Goal: Transaction & Acquisition: Purchase product/service

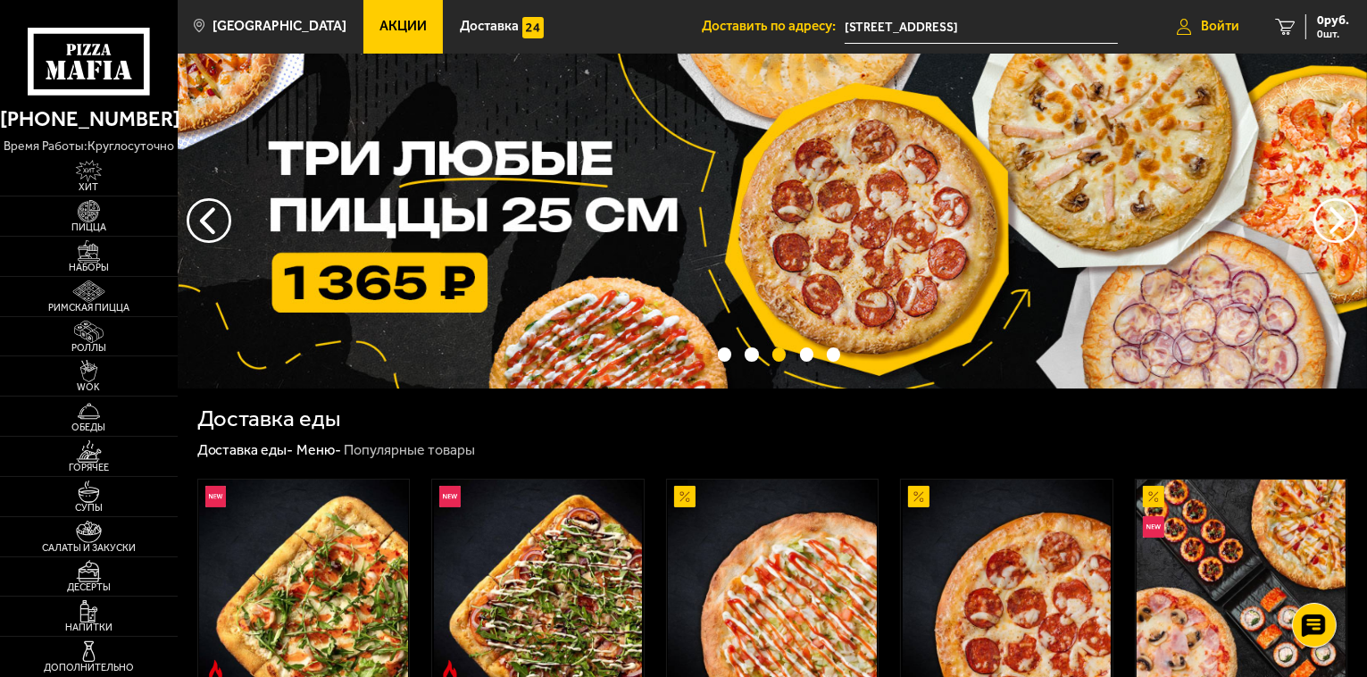
click at [1231, 21] on span "Войти" at bounding box center [1220, 26] width 38 height 13
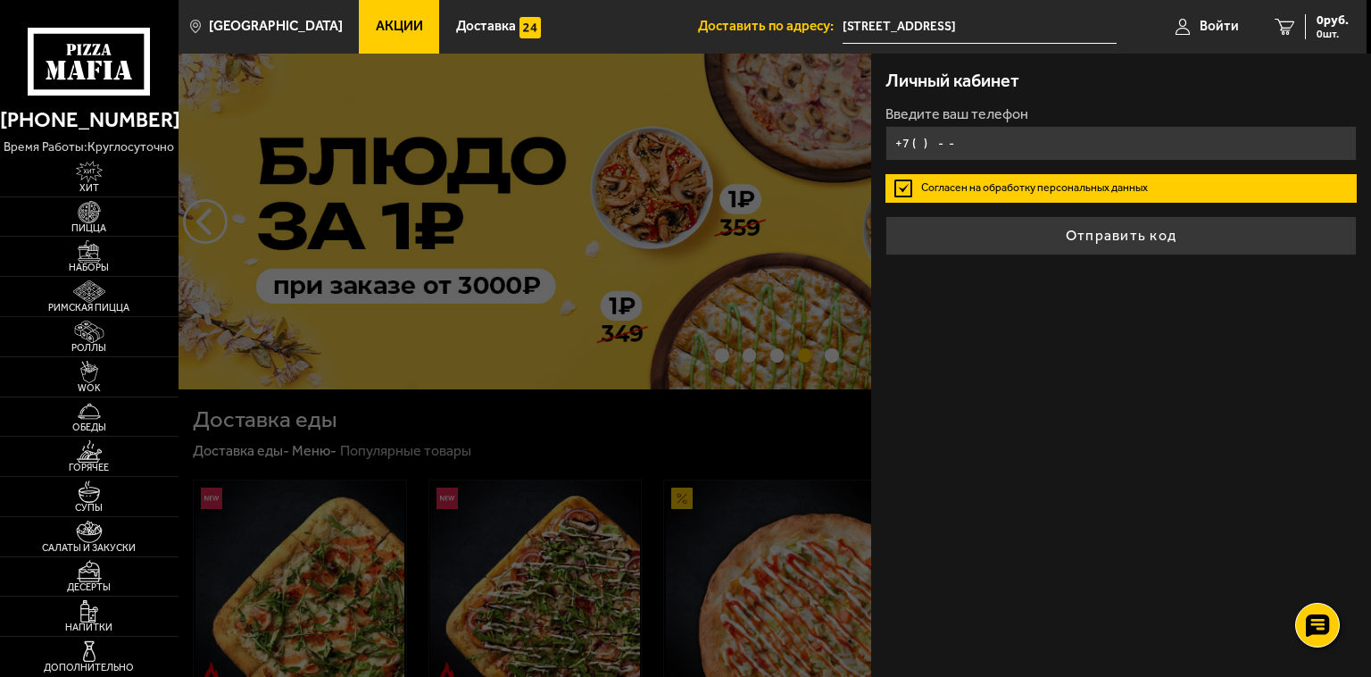
click at [917, 141] on input "+7 ( ) - -" at bounding box center [1121, 143] width 471 height 35
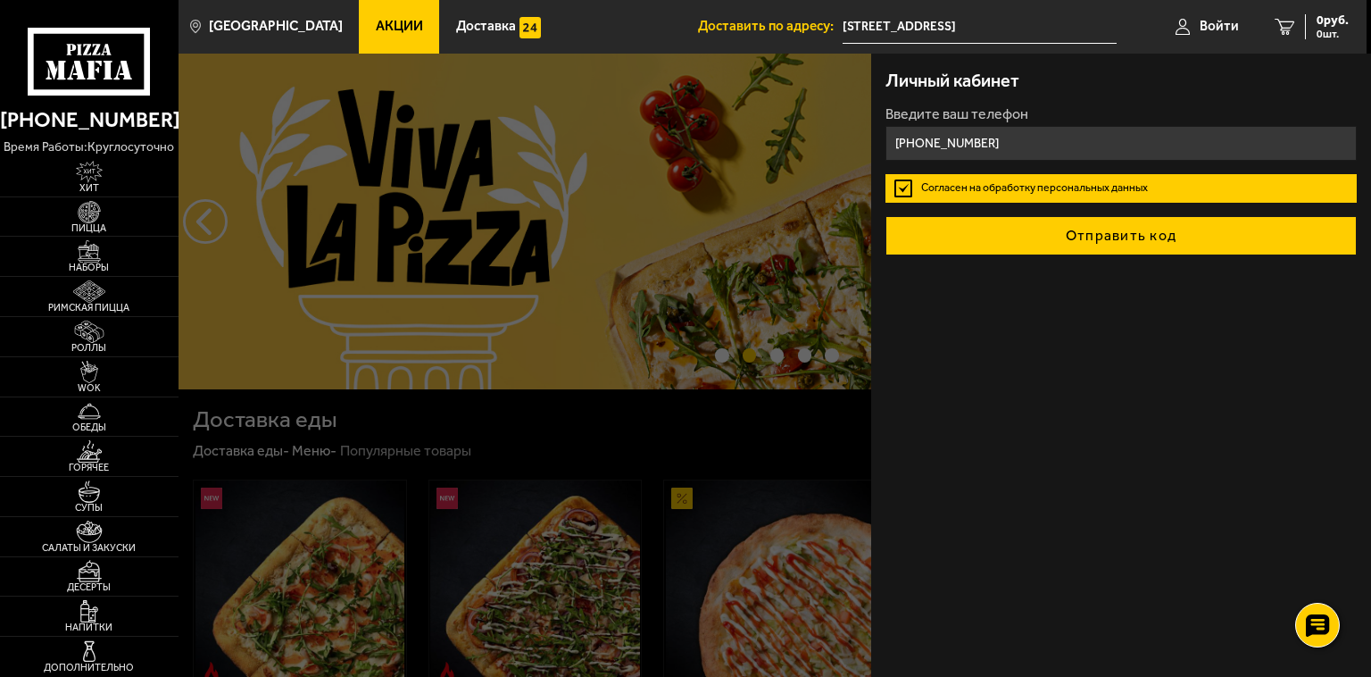
type input "[PHONE_NUMBER]"
click at [1100, 239] on button "Отправить код" at bounding box center [1121, 235] width 471 height 39
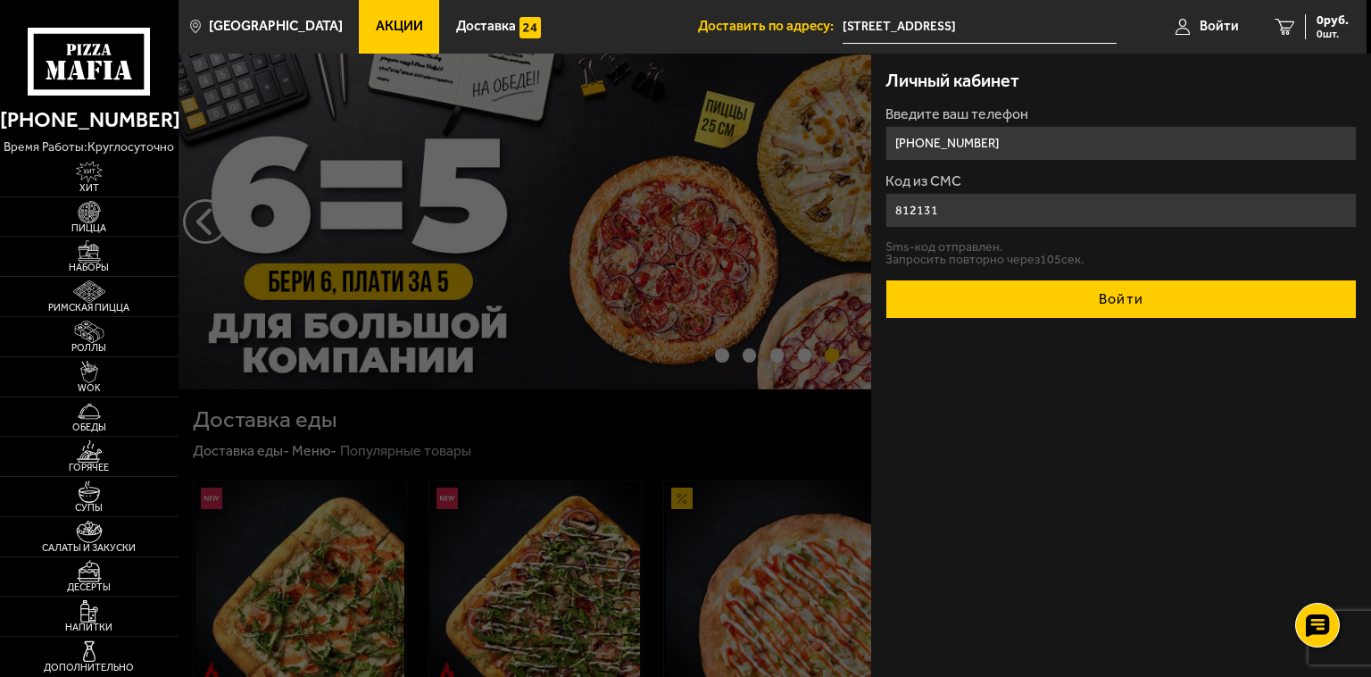
type input "812131"
click at [1150, 298] on button "Войти" at bounding box center [1121, 298] width 471 height 39
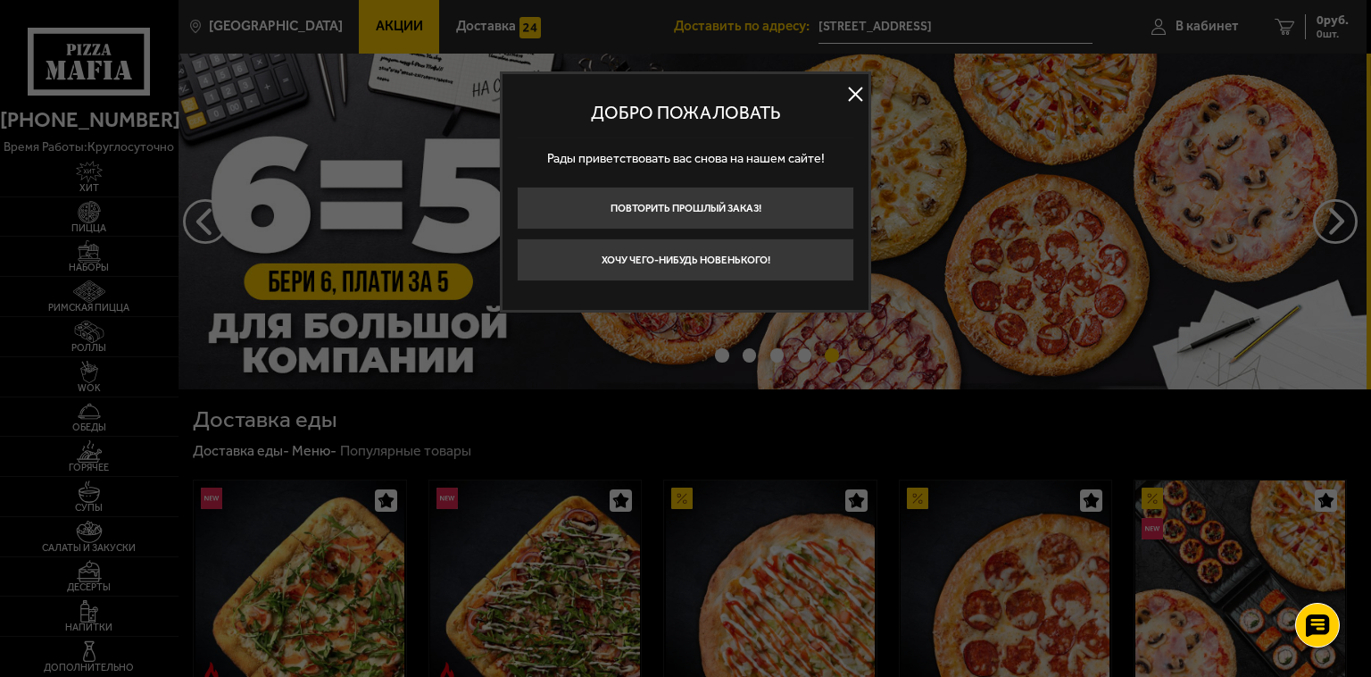
click at [853, 92] on button at bounding box center [855, 94] width 27 height 27
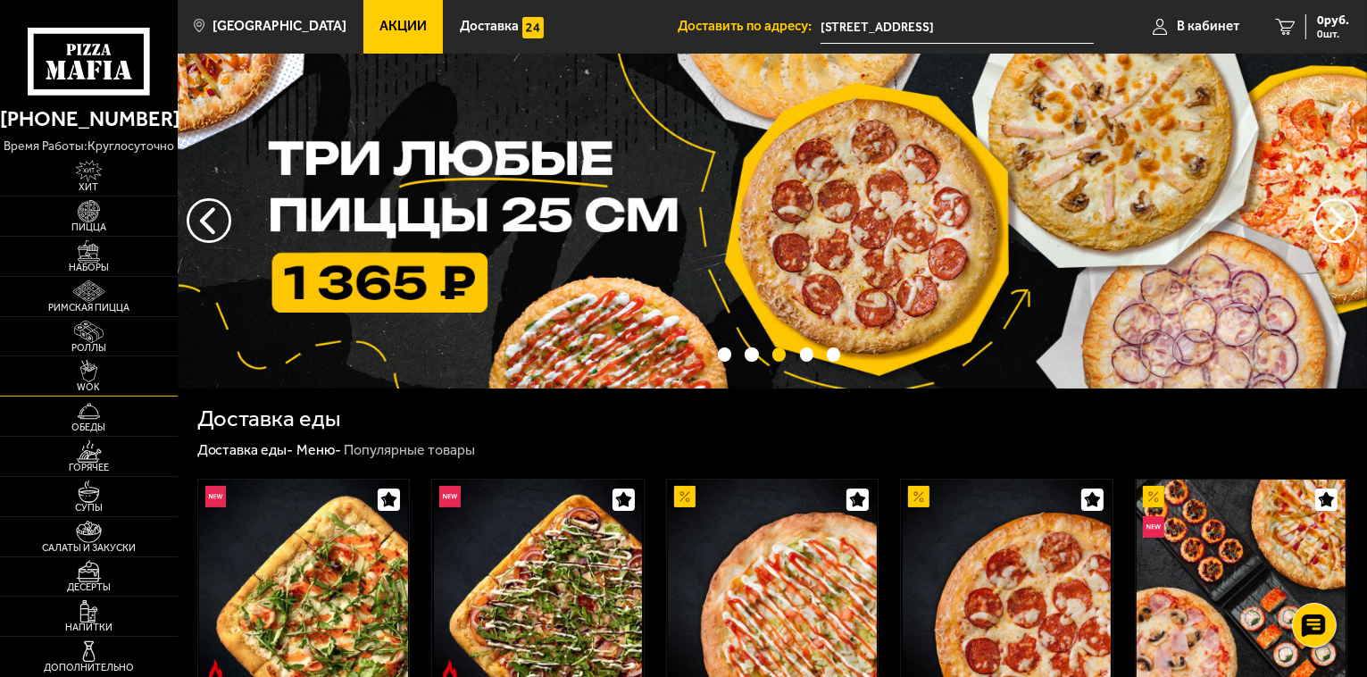
click at [87, 367] on img at bounding box center [89, 371] width 54 height 22
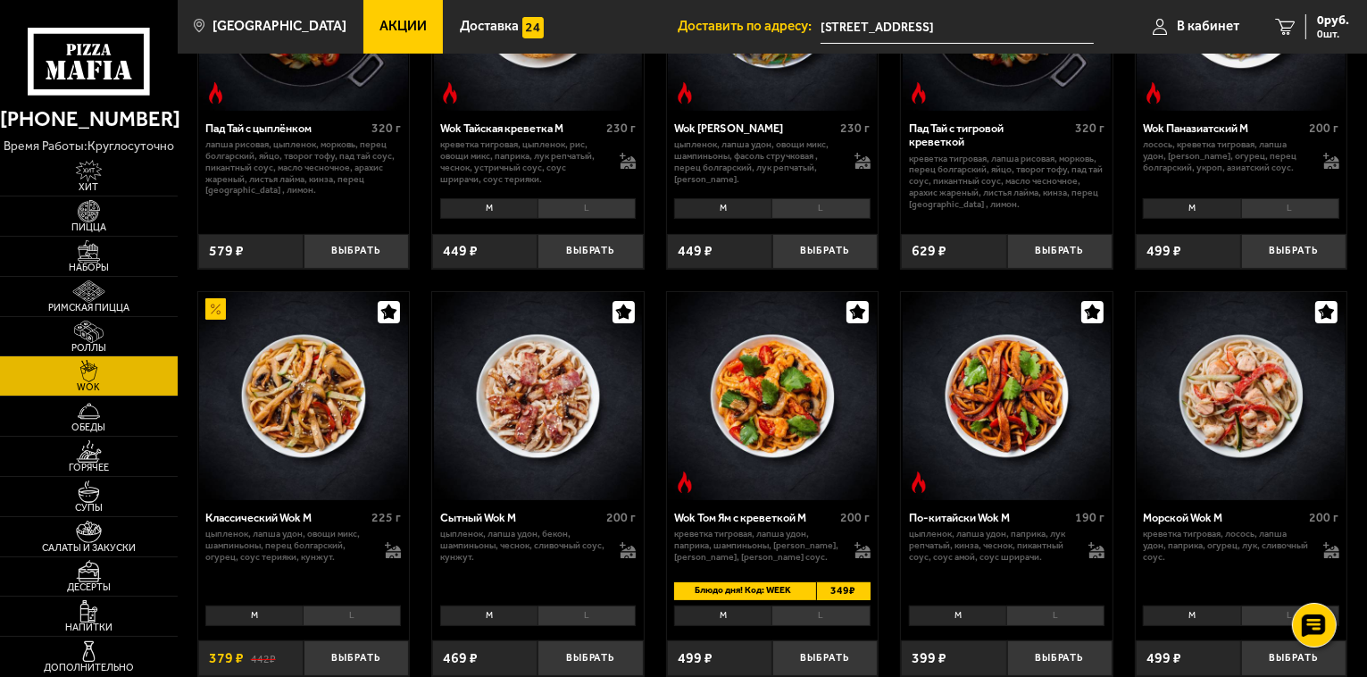
scroll to position [446, 0]
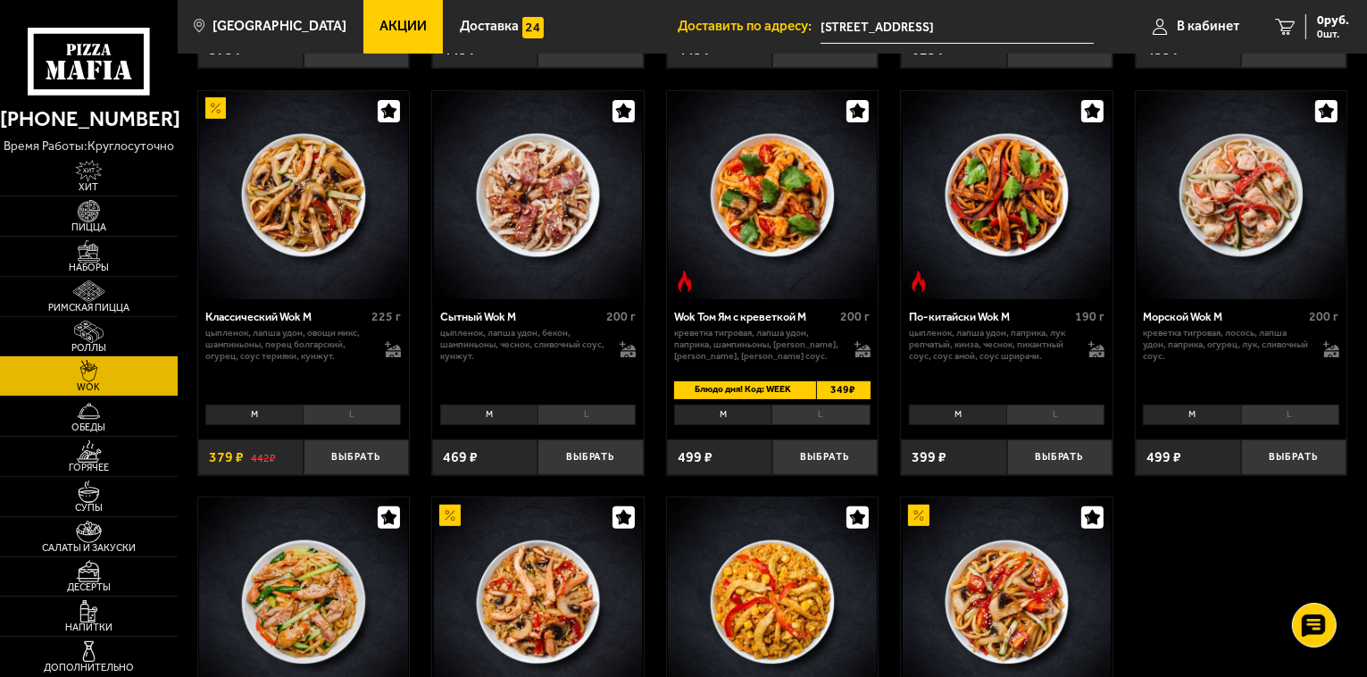
click at [576, 278] on img at bounding box center [538, 195] width 209 height 209
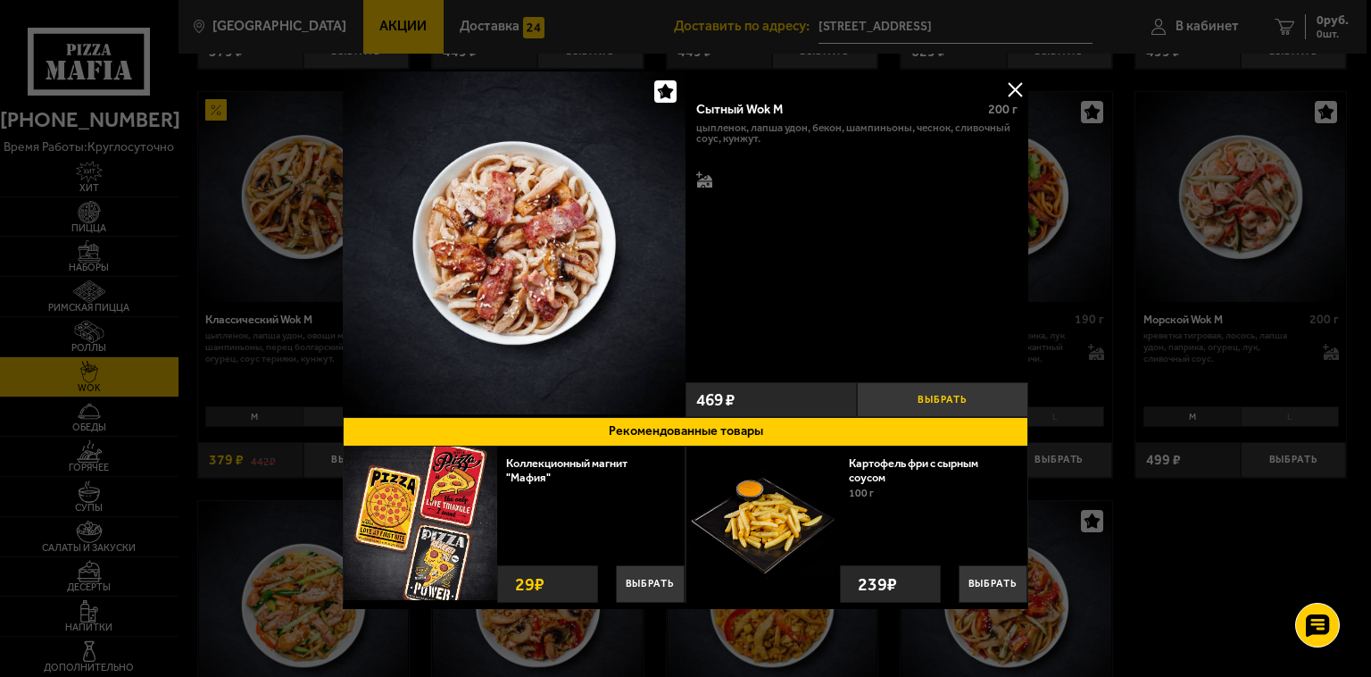
click at [954, 386] on button "Выбрать" at bounding box center [942, 399] width 171 height 35
click at [1013, 87] on button at bounding box center [1015, 89] width 27 height 27
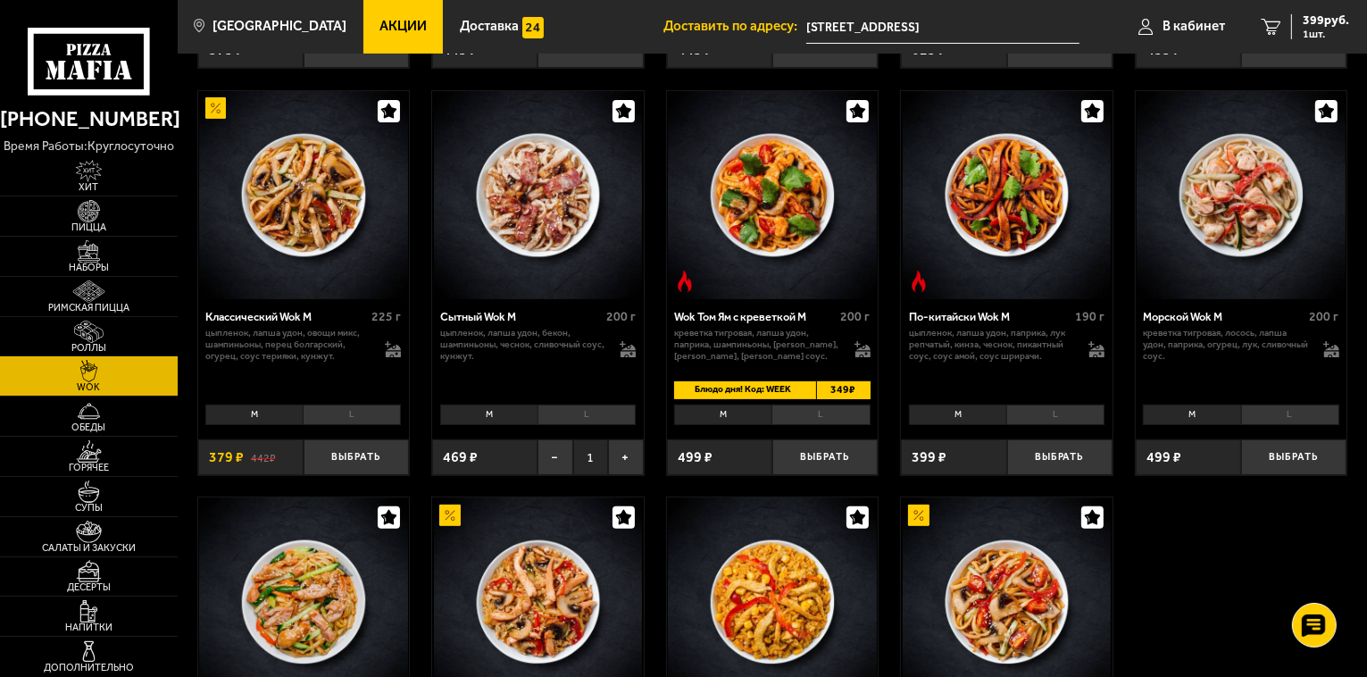
click at [593, 416] on li "L" at bounding box center [586, 414] width 98 height 21
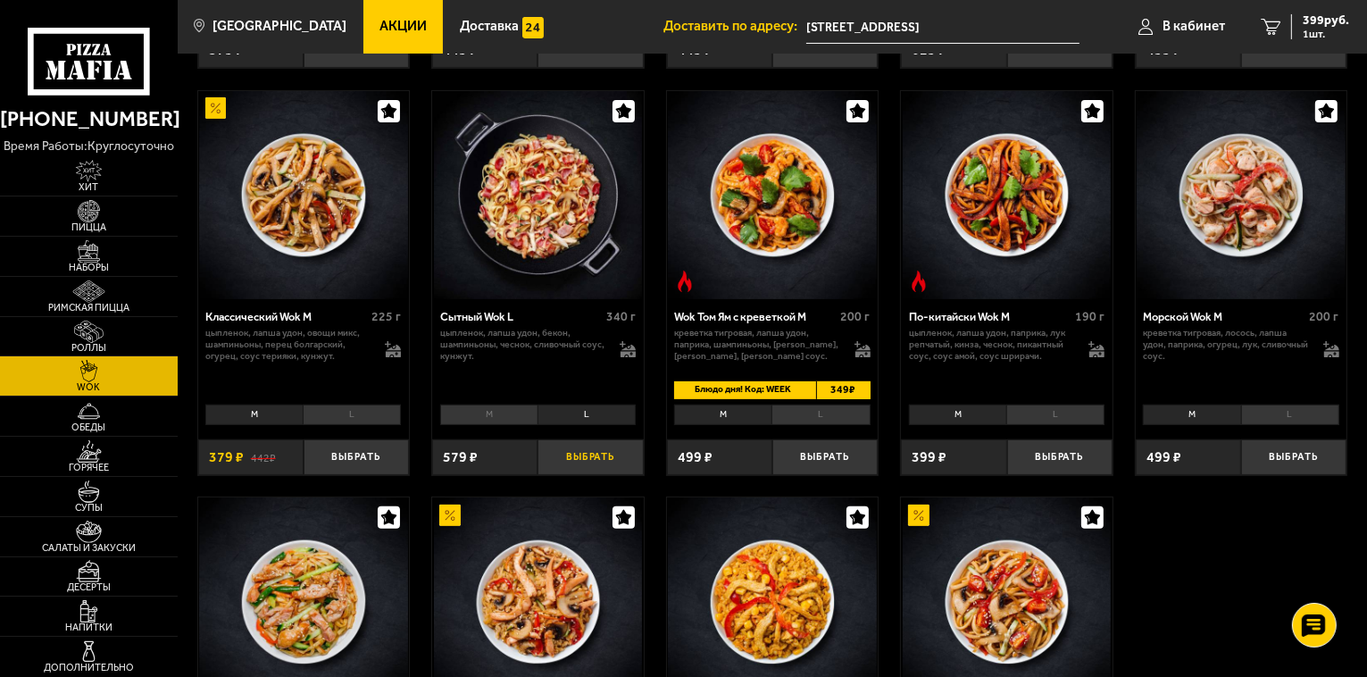
click at [614, 458] on button "Выбрать" at bounding box center [589, 456] width 105 height 35
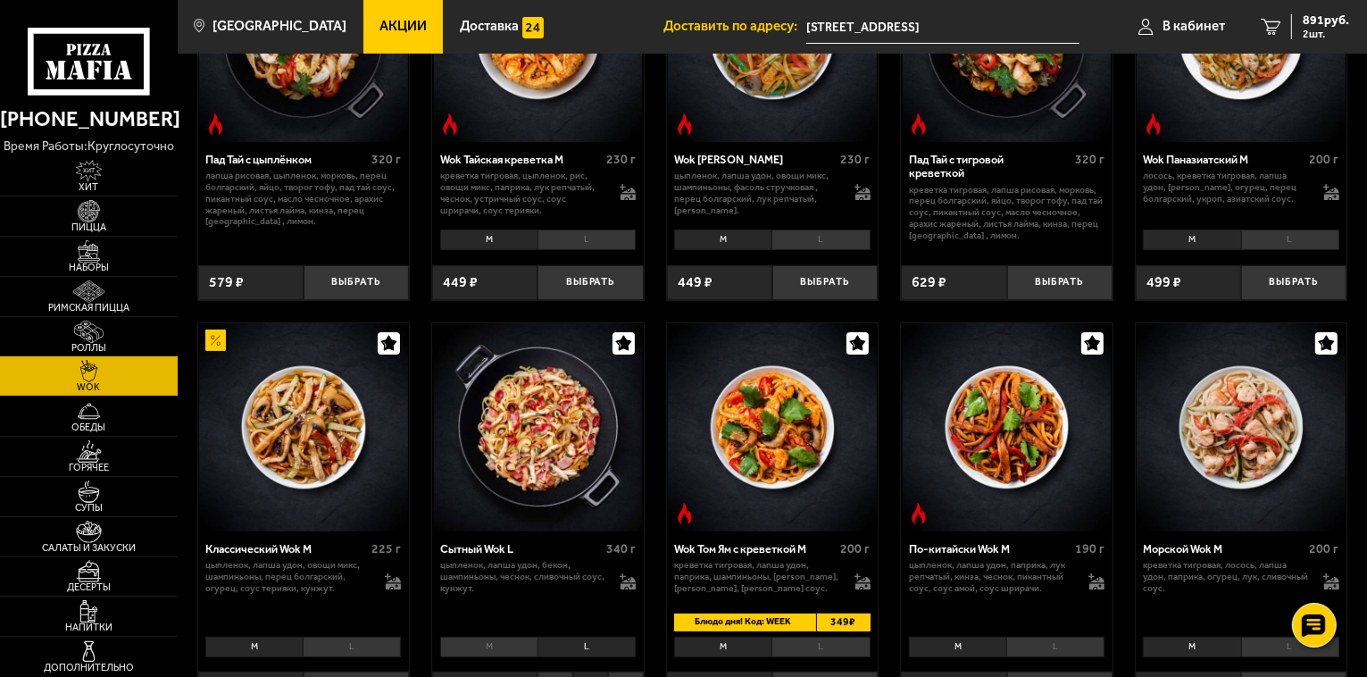
scroll to position [89, 0]
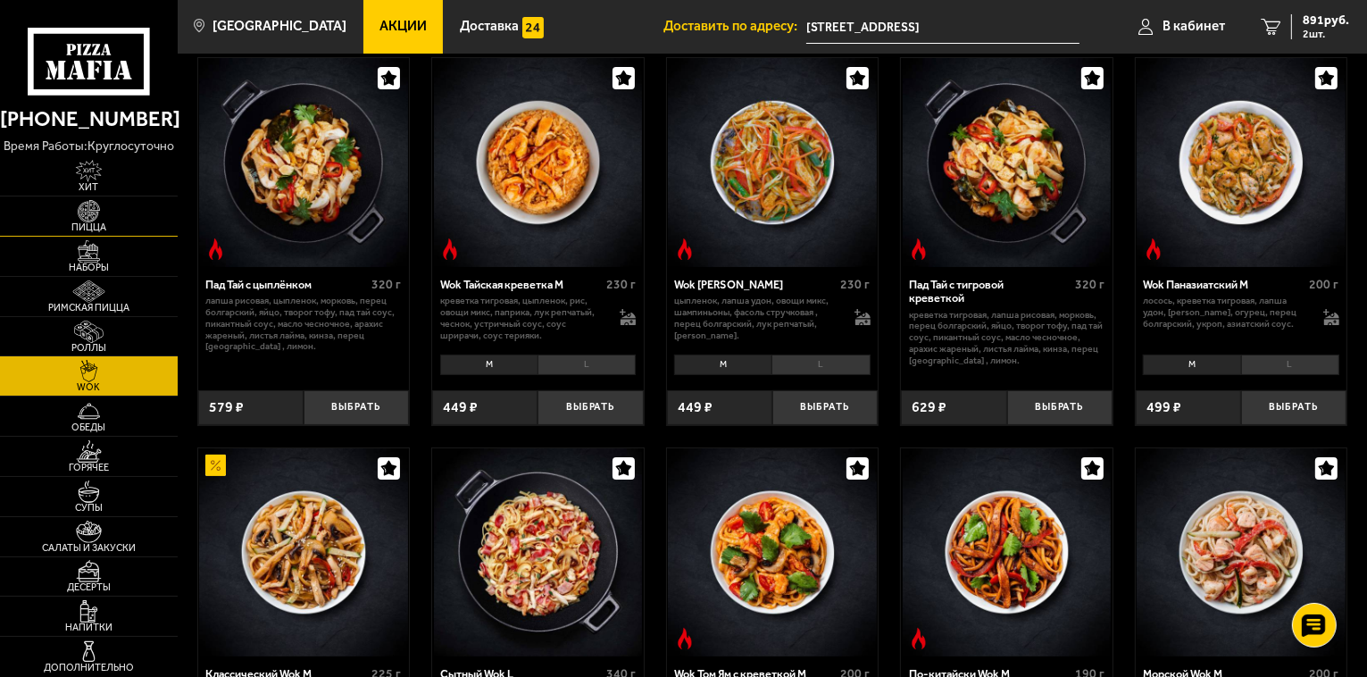
click at [89, 213] on img at bounding box center [89, 211] width 54 height 22
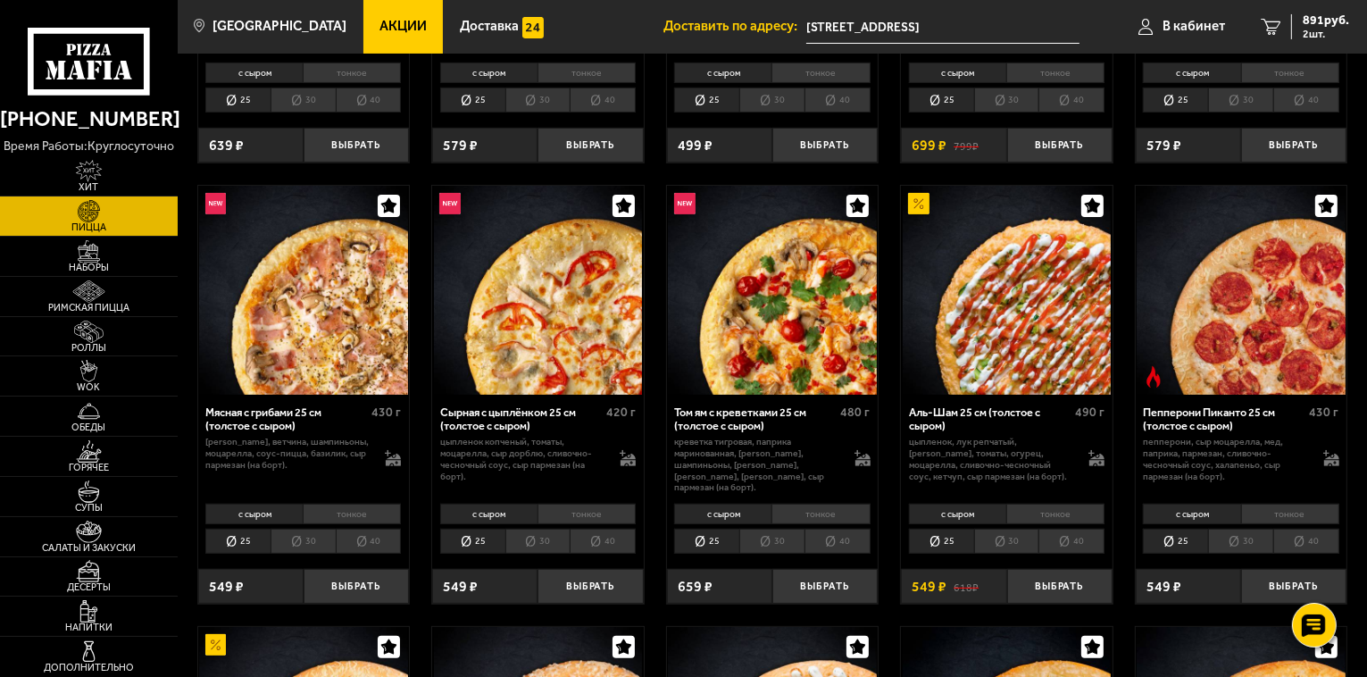
scroll to position [446, 0]
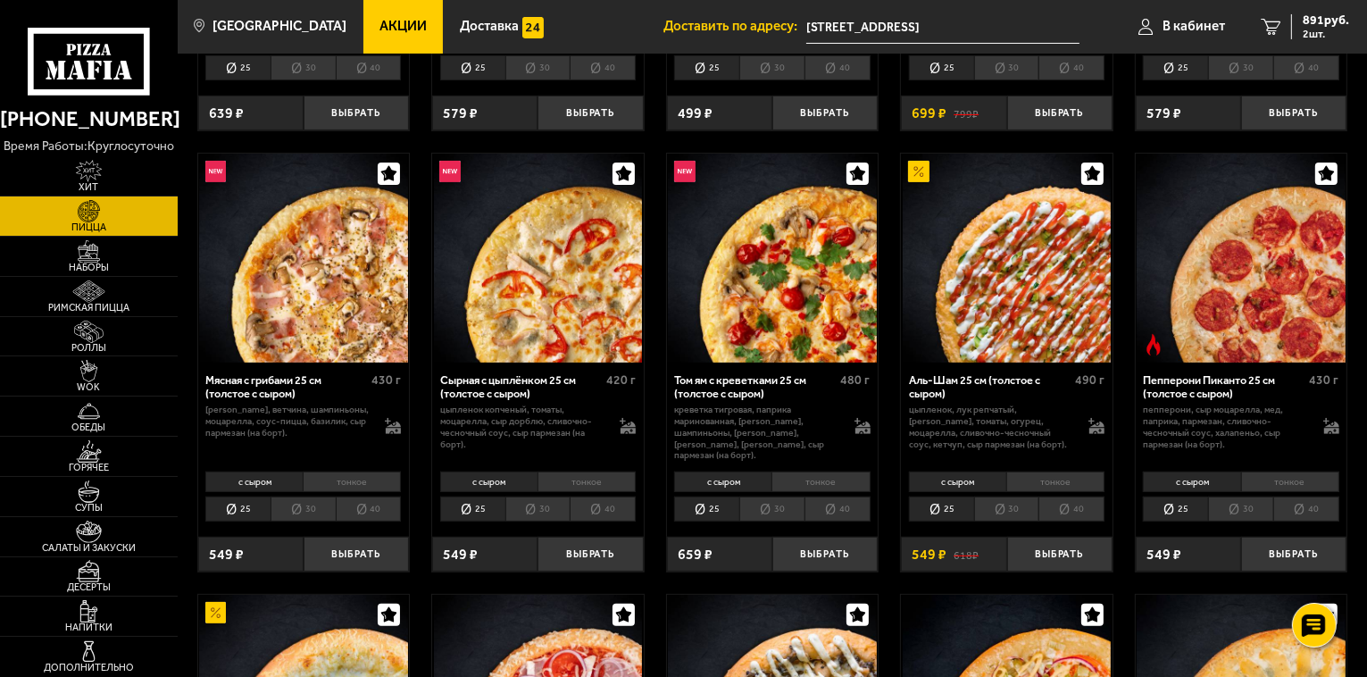
click at [1080, 496] on li "40" at bounding box center [1071, 508] width 66 height 25
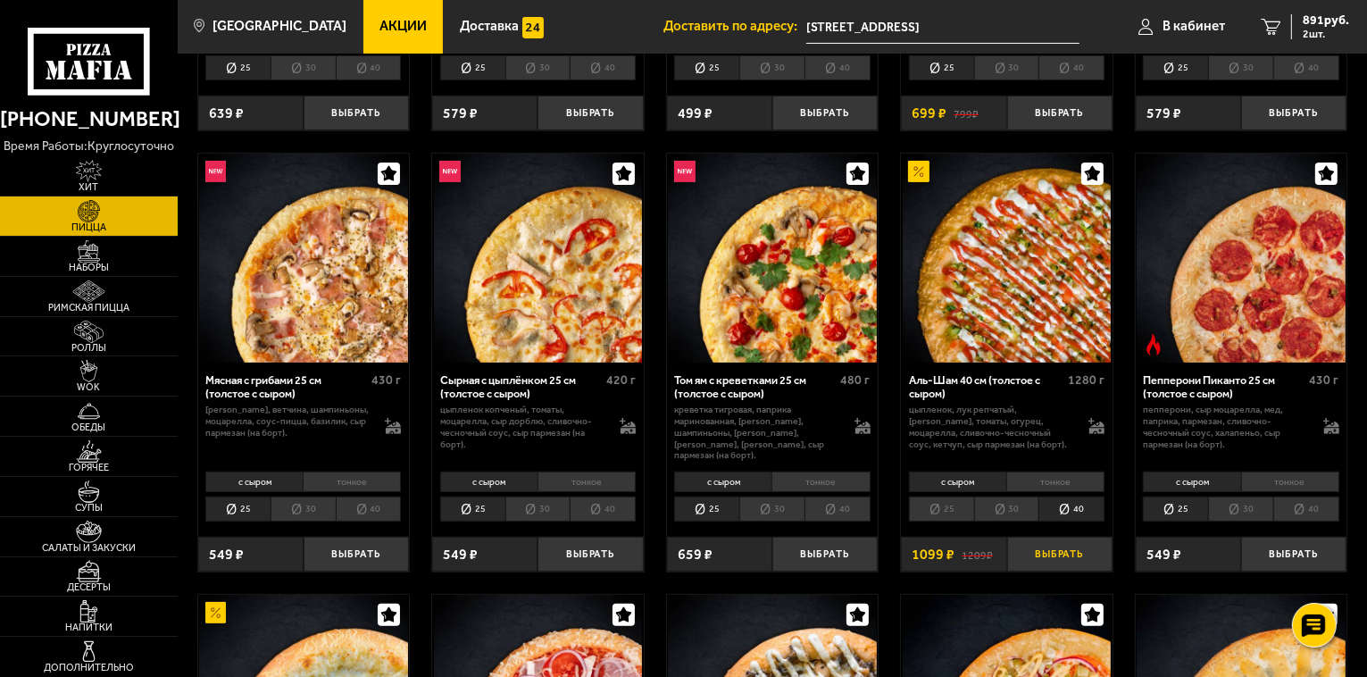
click at [1071, 544] on button "Выбрать" at bounding box center [1059, 554] width 105 height 35
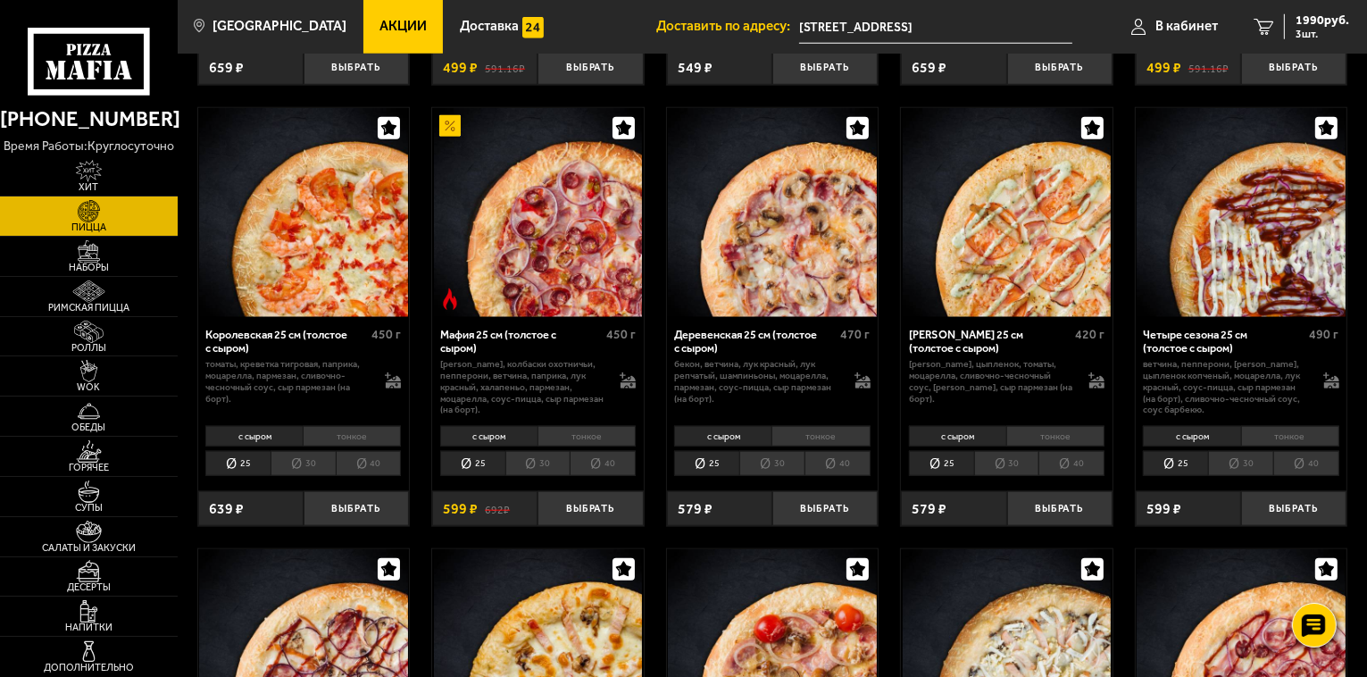
scroll to position [1964, 0]
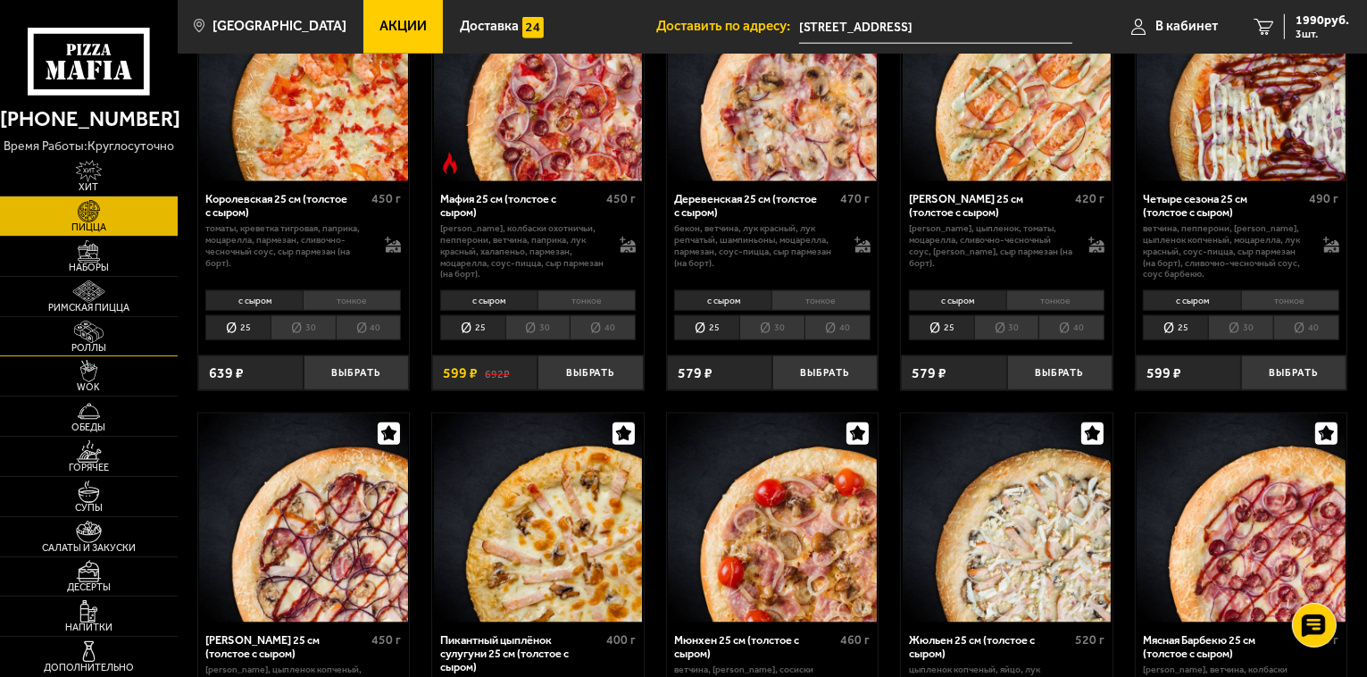
click at [91, 332] on img at bounding box center [89, 331] width 54 height 22
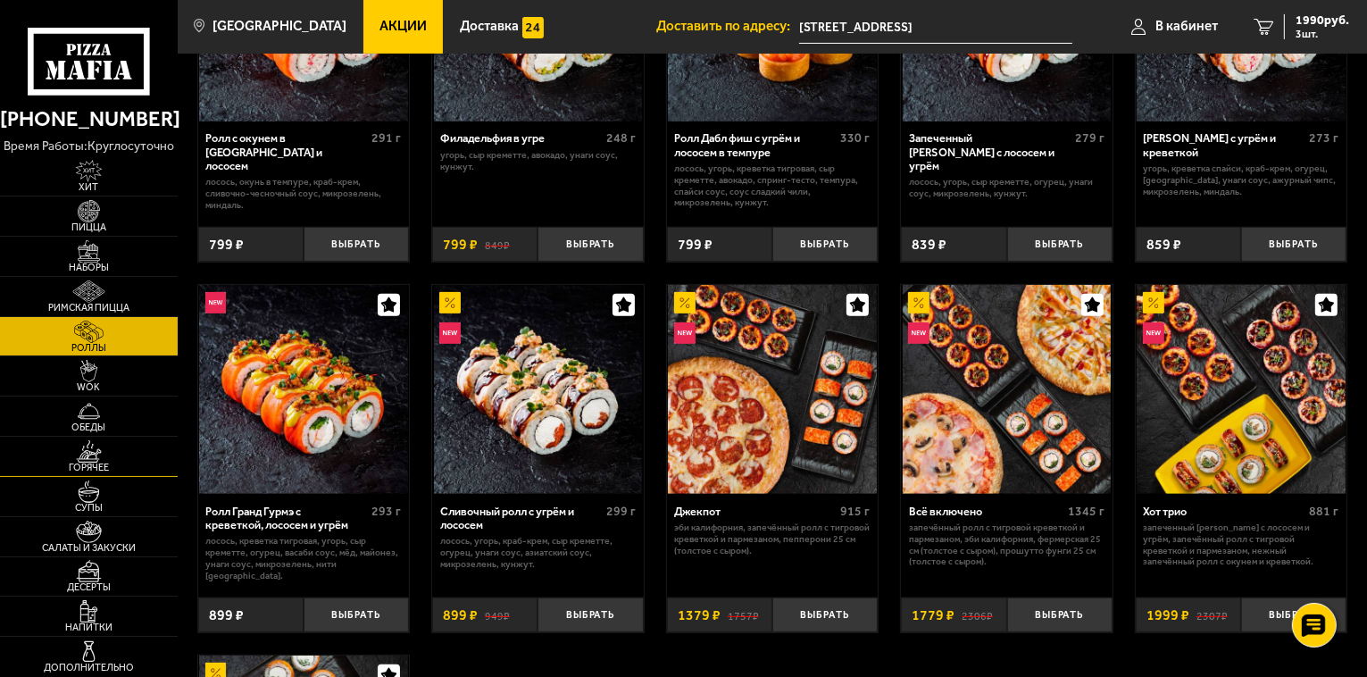
scroll to position [625, 0]
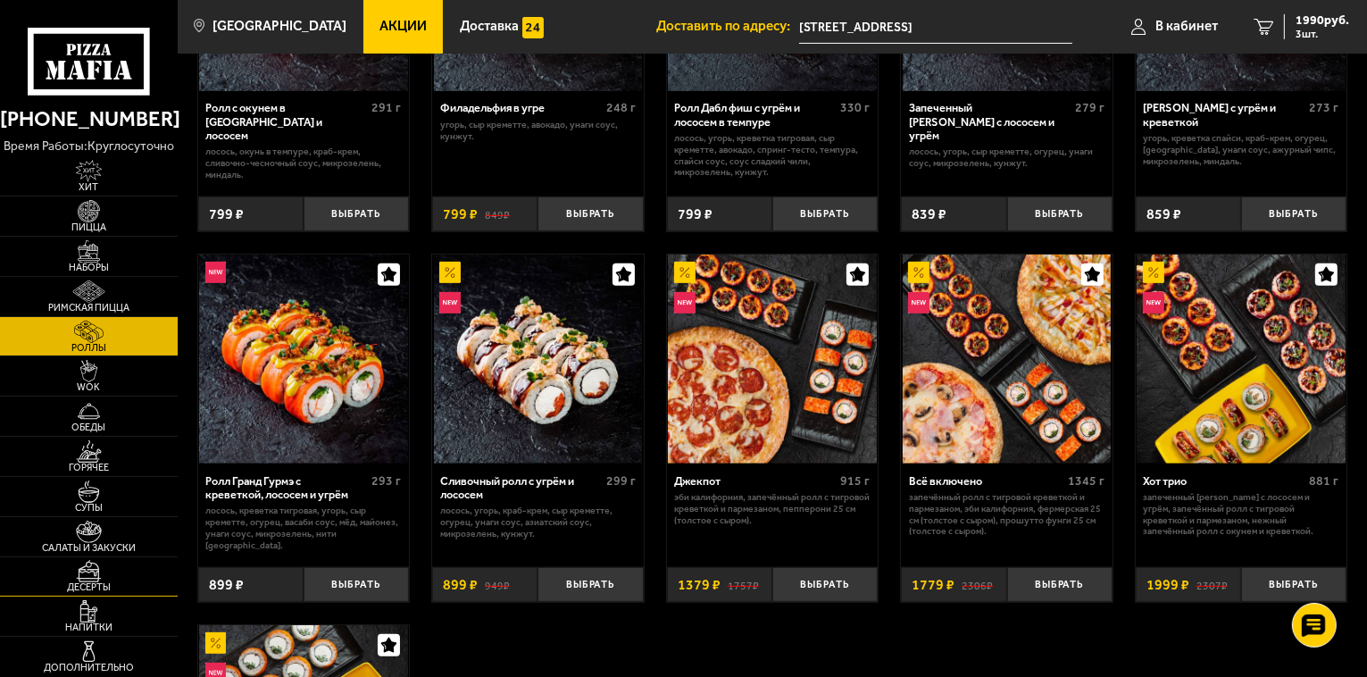
click at [101, 580] on img at bounding box center [89, 571] width 54 height 22
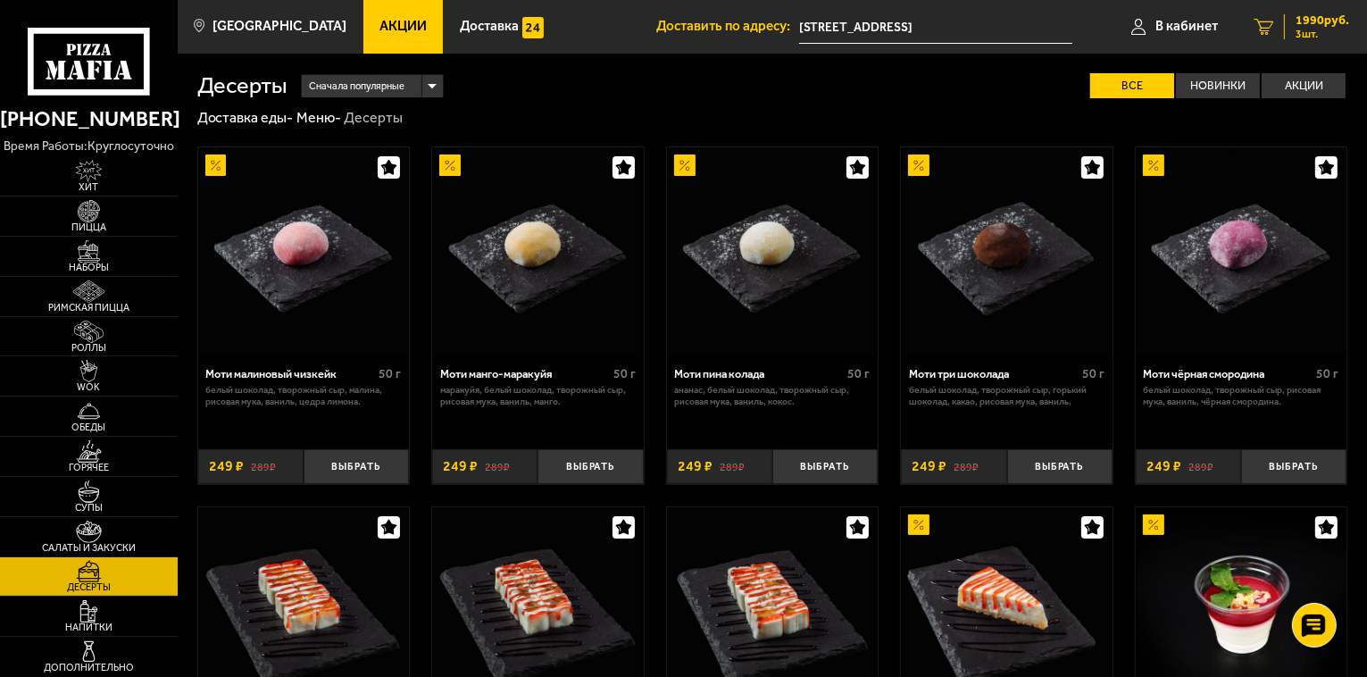
click at [1296, 20] on span "1990 руб." at bounding box center [1322, 20] width 54 height 12
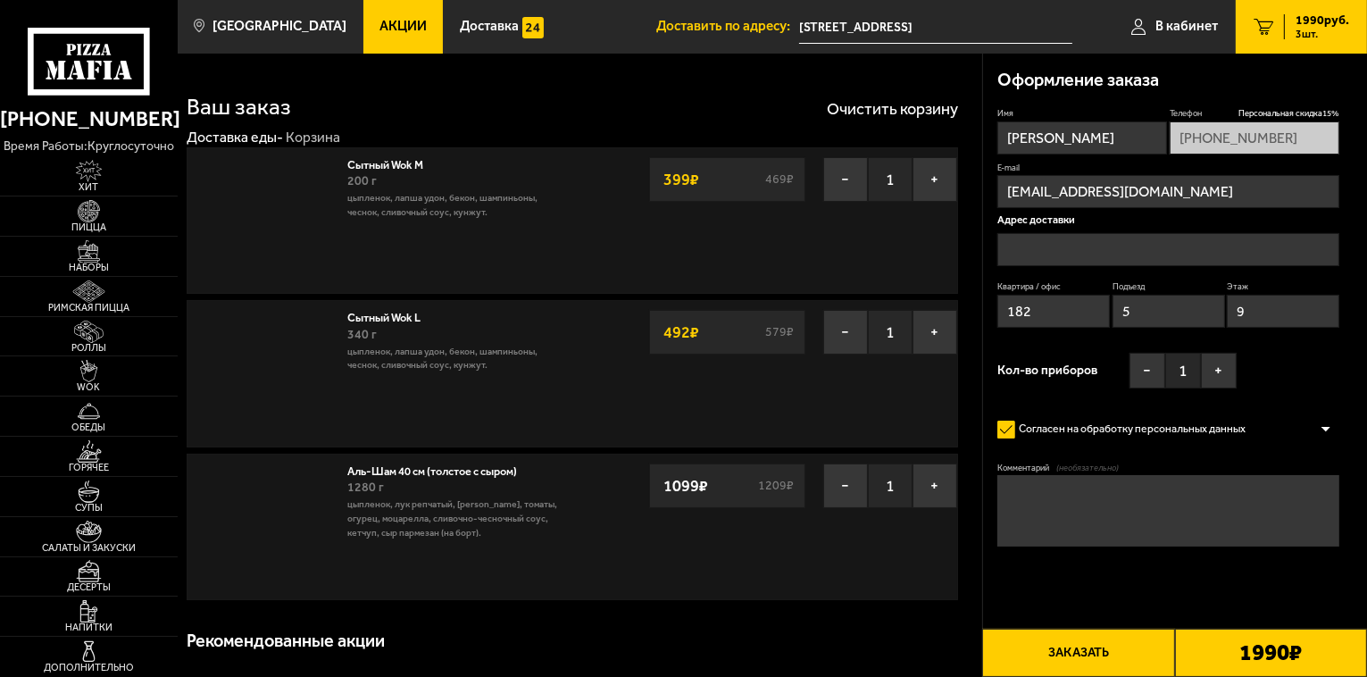
type input "[STREET_ADDRESS]"
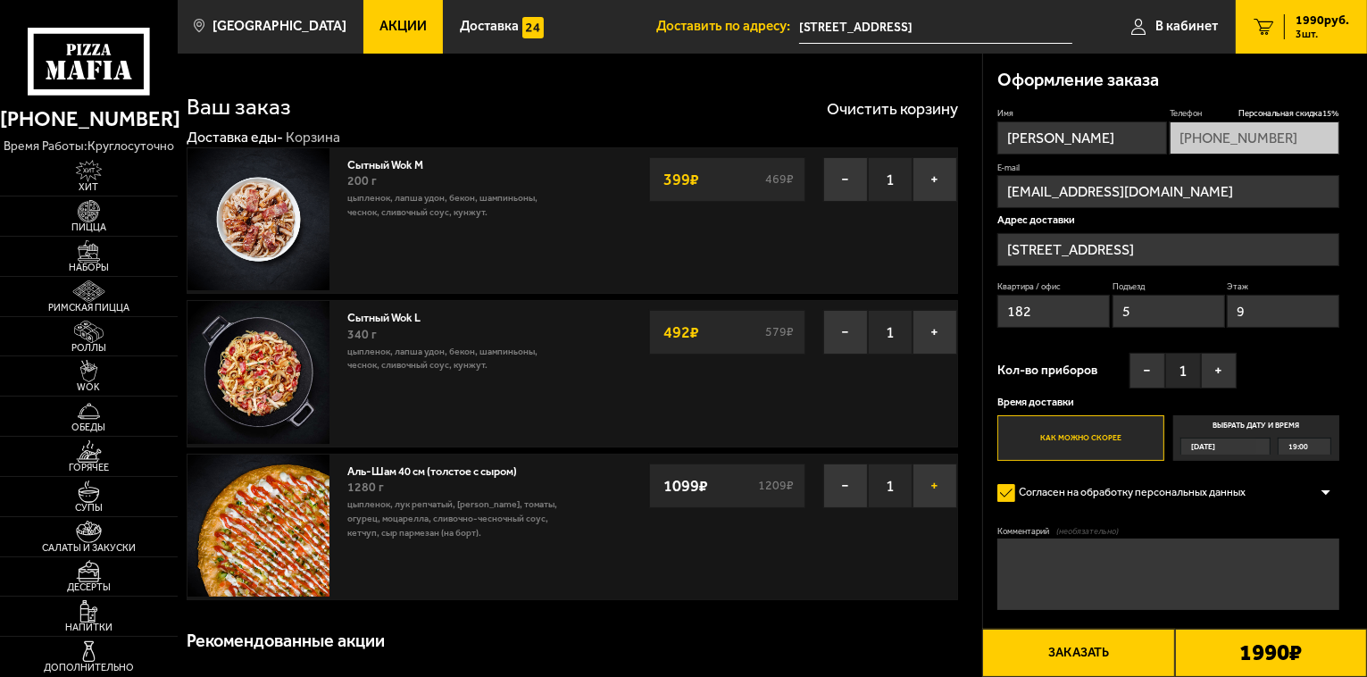
click at [939, 488] on button "+" at bounding box center [934, 485] width 45 height 45
click at [839, 175] on button "−" at bounding box center [845, 179] width 45 height 45
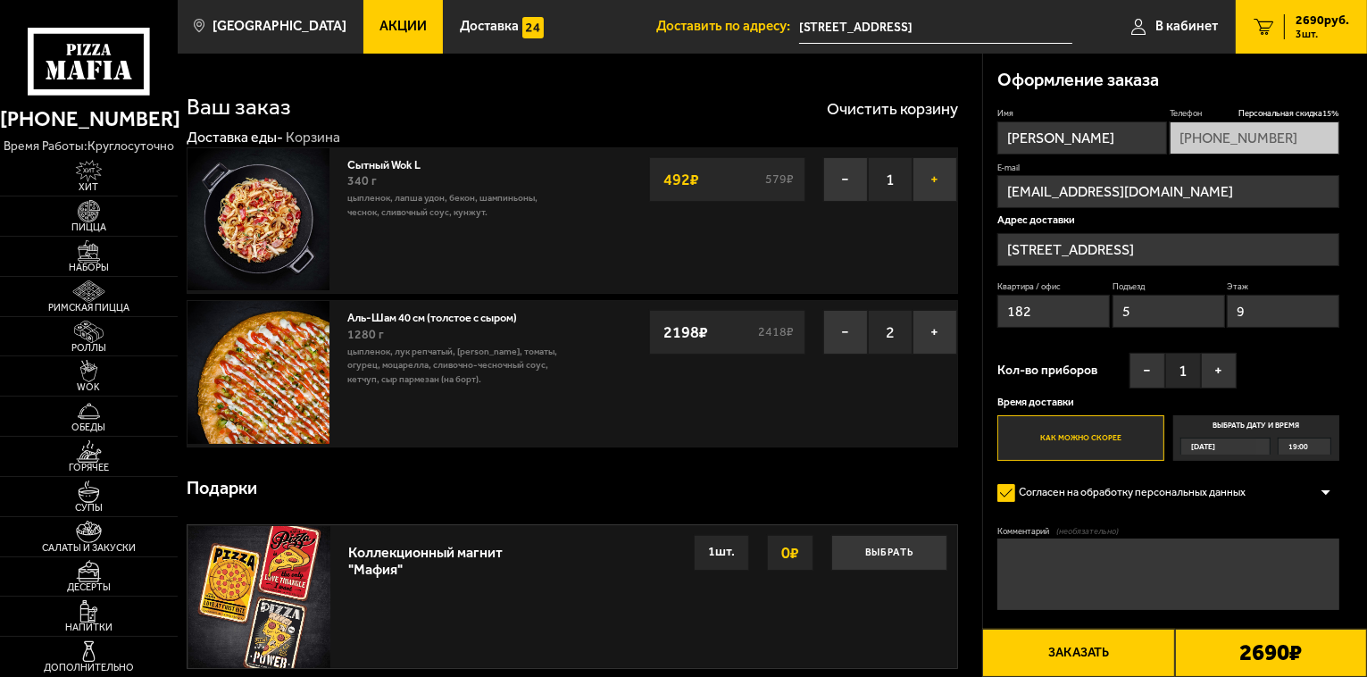
click at [943, 182] on button "+" at bounding box center [934, 179] width 45 height 45
click at [839, 175] on button "−" at bounding box center [845, 179] width 45 height 45
click at [1071, 649] on button "Заказать" at bounding box center [1078, 652] width 192 height 48
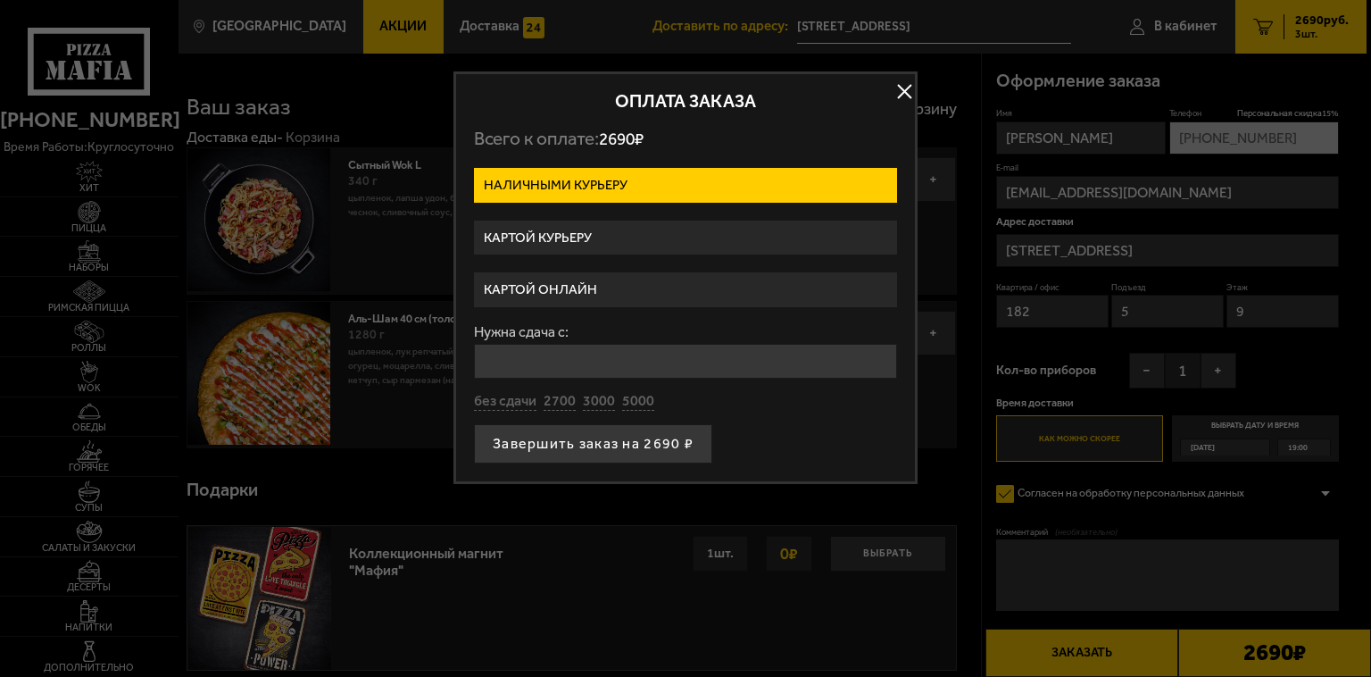
click at [617, 227] on label "Картой курьеру" at bounding box center [685, 237] width 423 height 35
click at [0, 0] on input "Картой курьеру" at bounding box center [0, 0] width 0 height 0
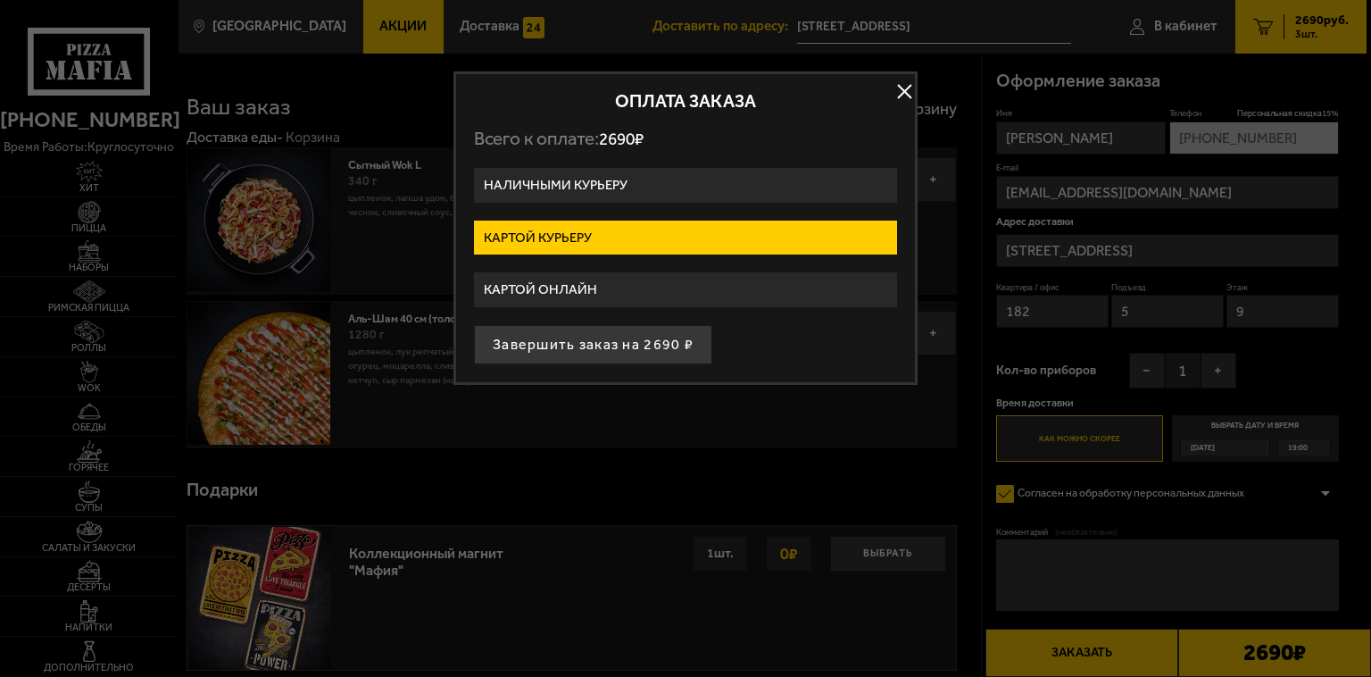
click at [609, 177] on label "Наличными курьеру" at bounding box center [685, 185] width 423 height 35
click at [0, 0] on input "Наличными курьеру" at bounding box center [0, 0] width 0 height 0
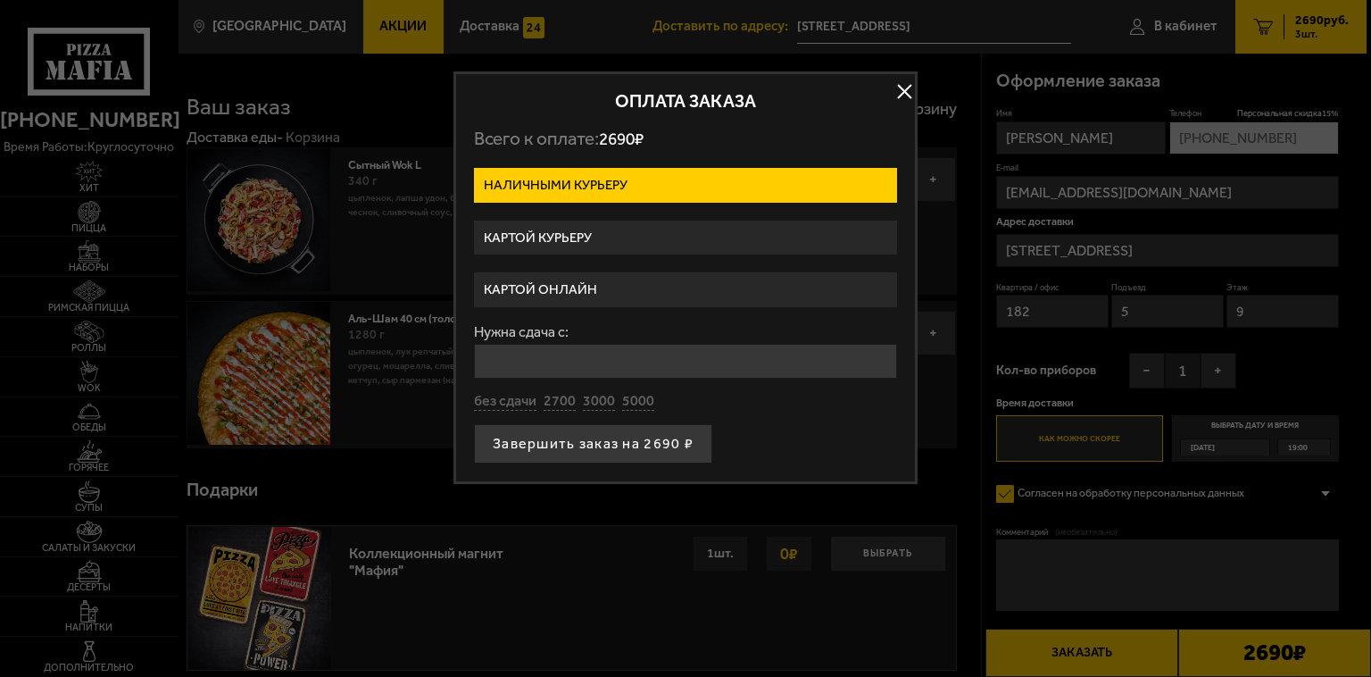
click at [537, 362] on input "Нужна сдача с:" at bounding box center [685, 361] width 423 height 35
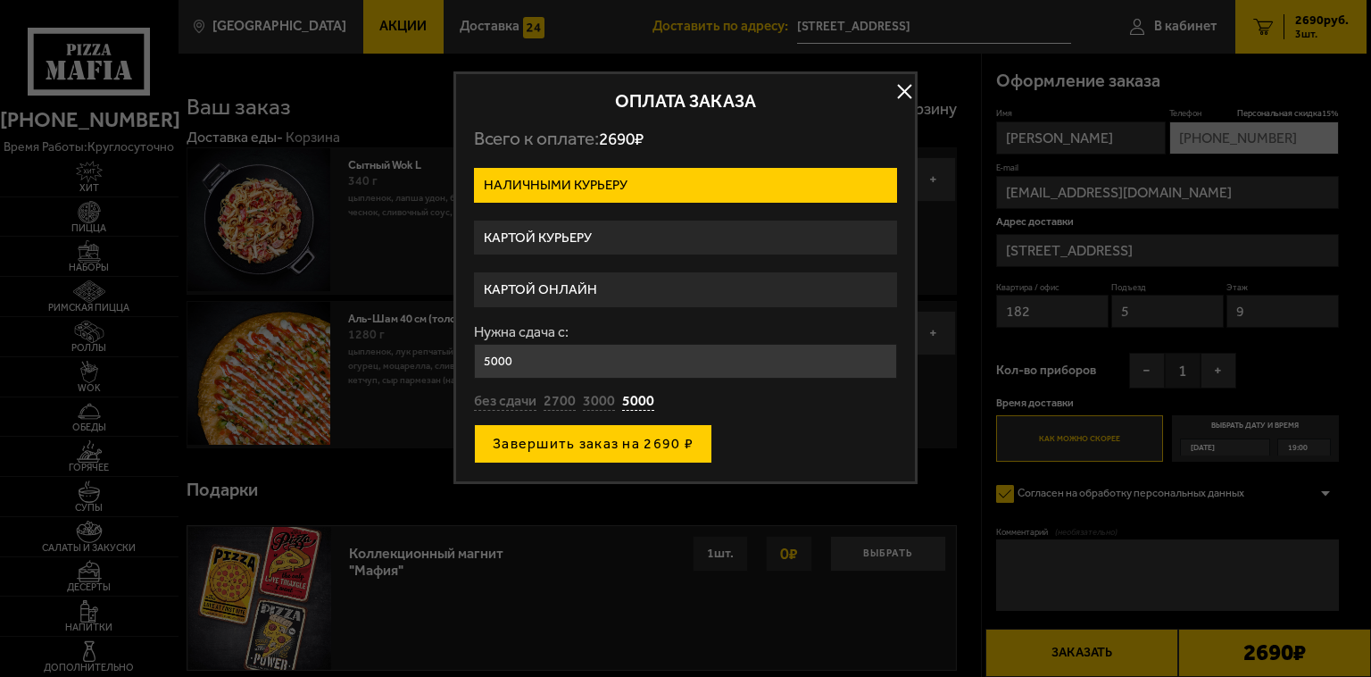
type input "5000"
click at [562, 443] on button "Завершить заказ на 2690 ₽" at bounding box center [593, 443] width 238 height 39
